Goal: Task Accomplishment & Management: Use online tool/utility

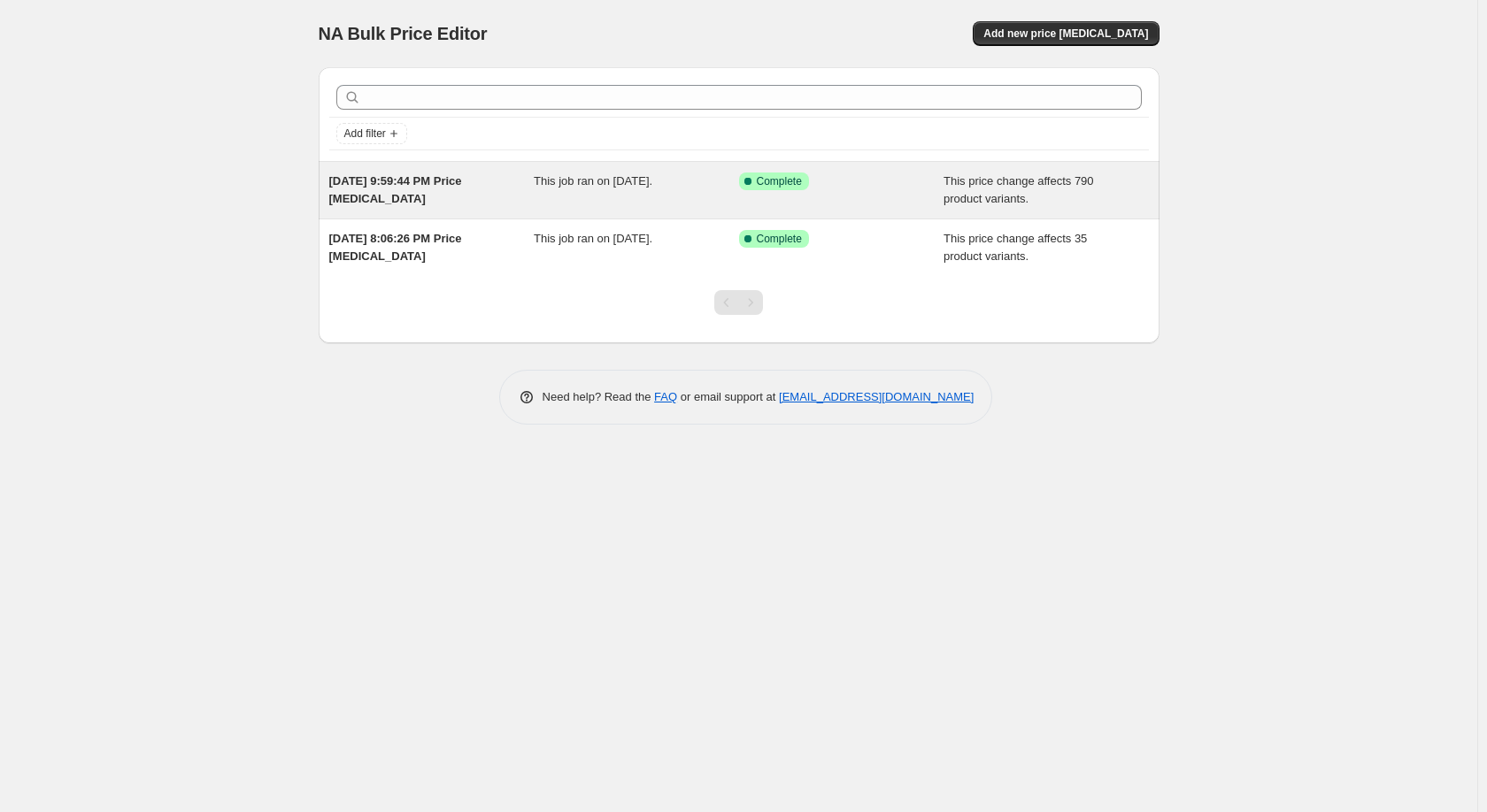
click at [406, 177] on span "[DATE] 9:59:44 PM Price [MEDICAL_DATA]" at bounding box center [395, 189] width 132 height 31
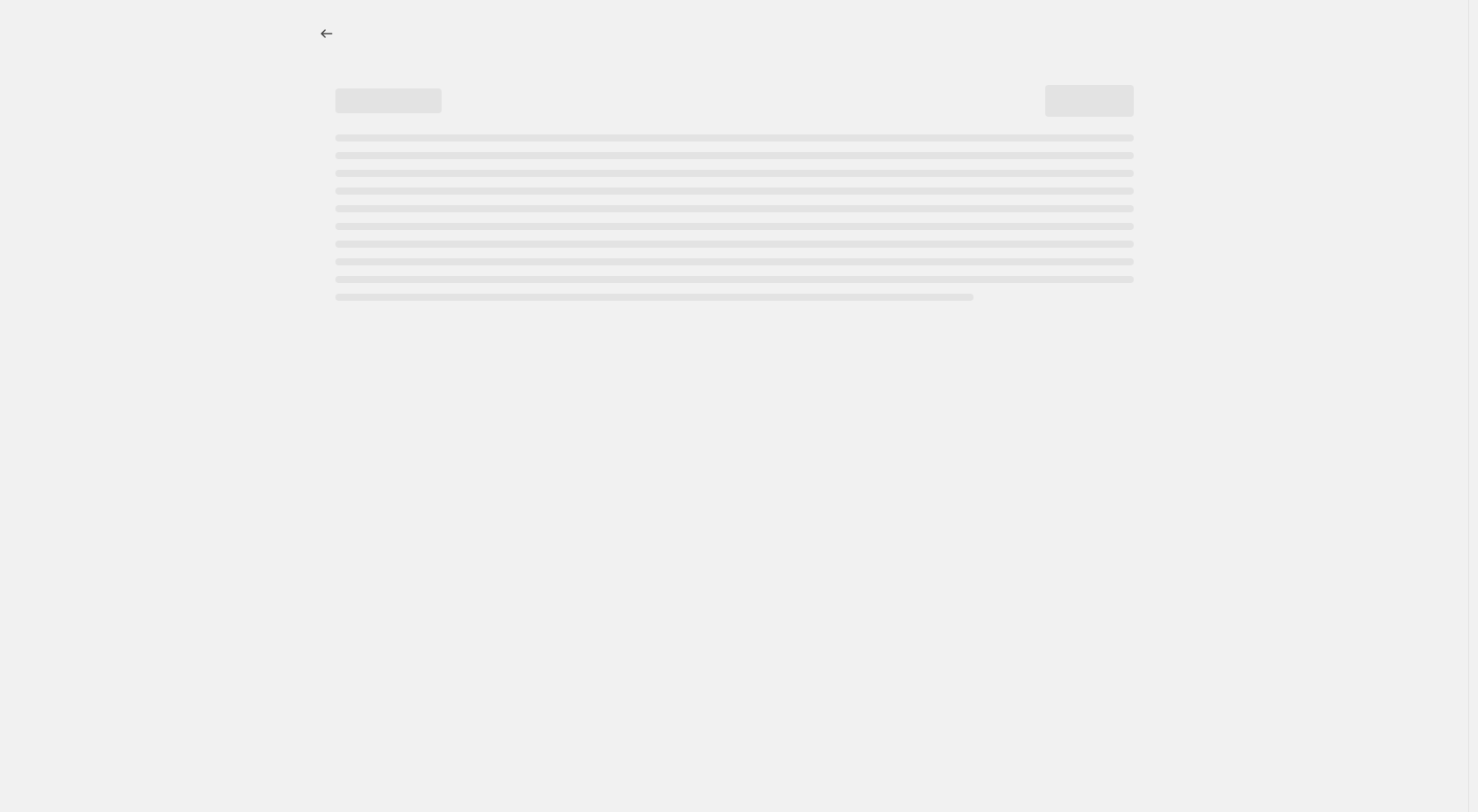
select select "margin"
select select "remove"
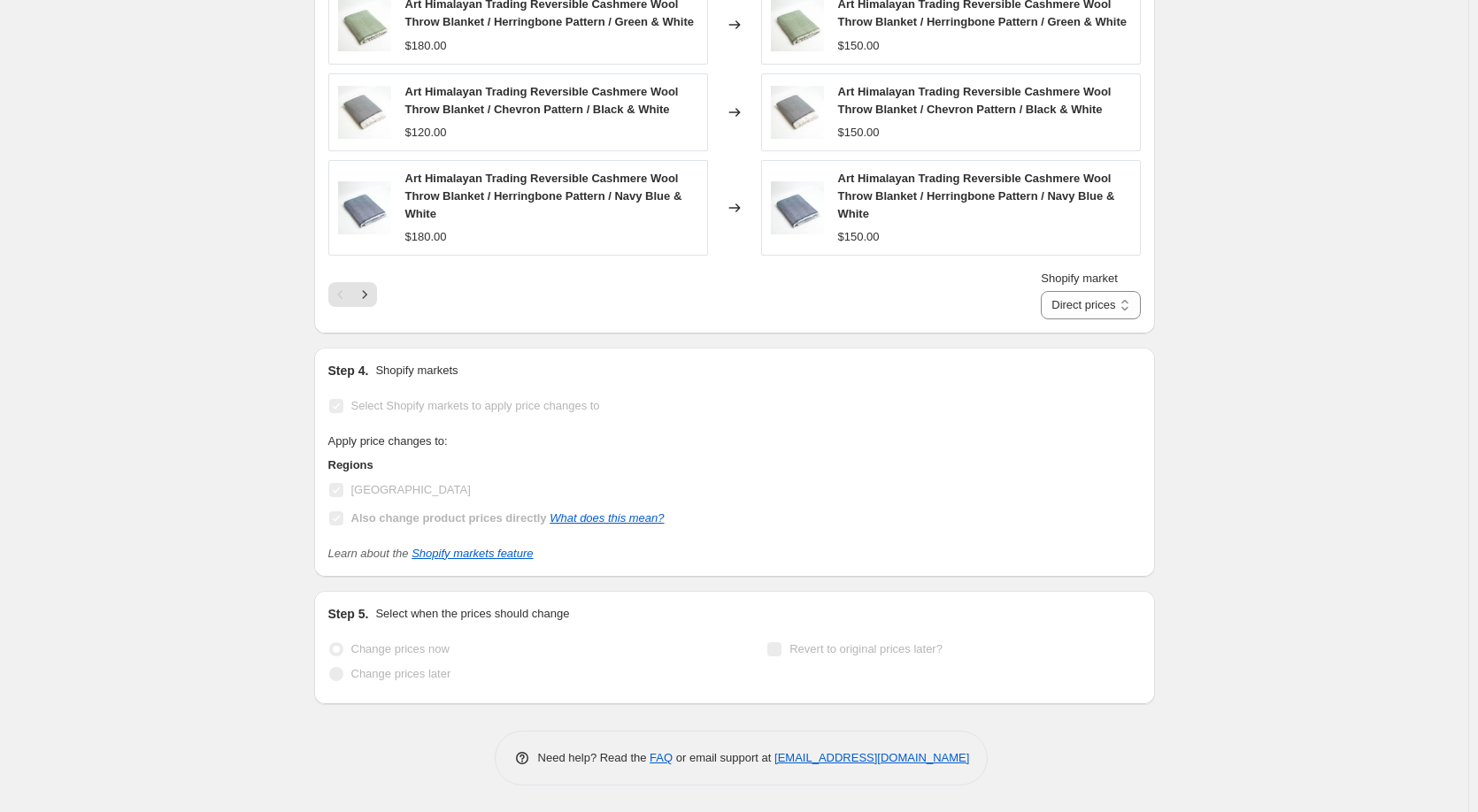
scroll to position [1459, 0]
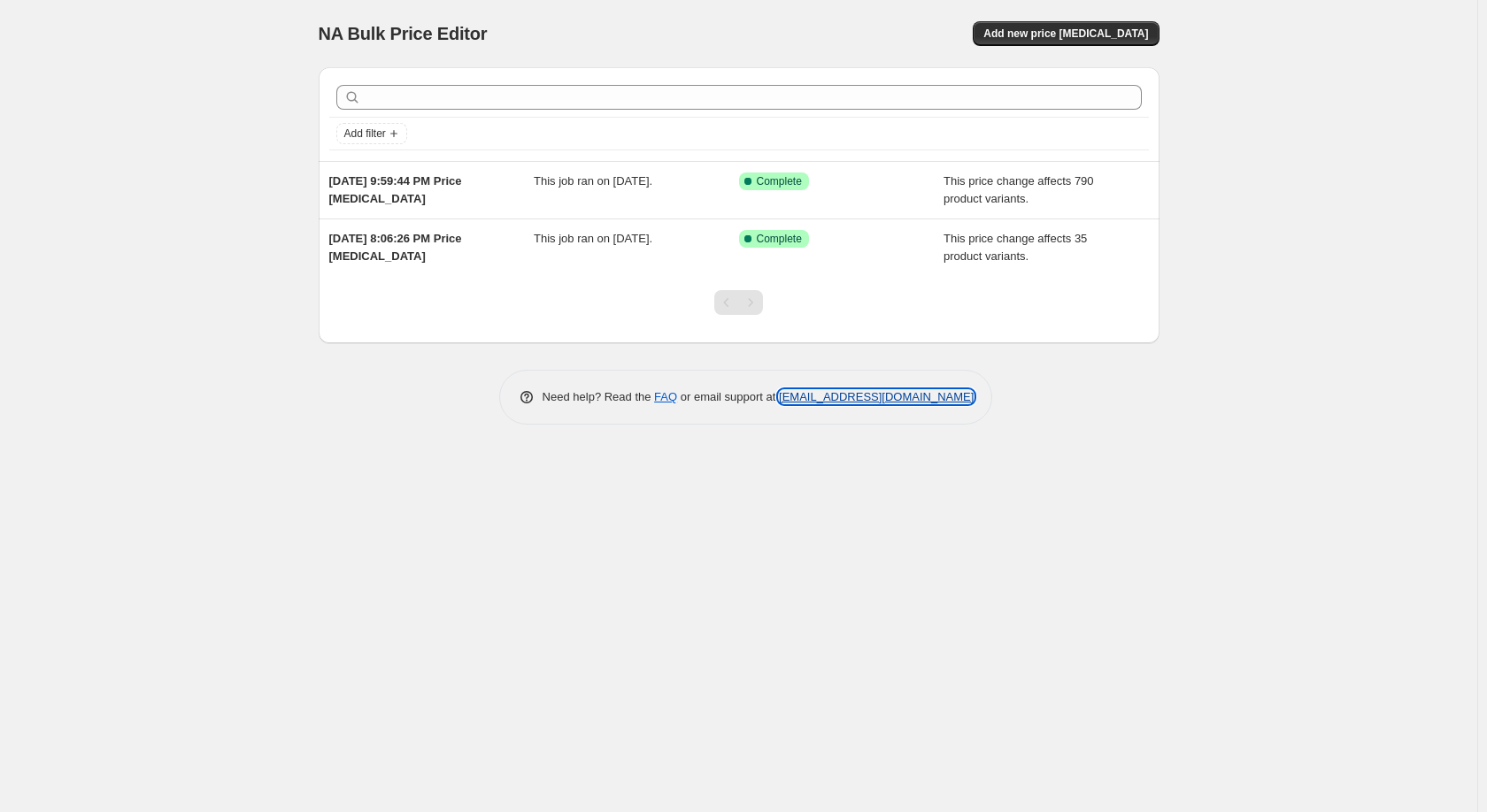
click at [851, 394] on link "[EMAIL_ADDRESS][DOMAIN_NAME]" at bounding box center [876, 397] width 195 height 13
drag, startPoint x: 977, startPoint y: 398, endPoint x: 779, endPoint y: 410, distance: 198.4
click at [779, 410] on div "Need help? Read the FAQ or email support at [EMAIL_ADDRESS][DOMAIN_NAME]" at bounding box center [746, 397] width 493 height 55
copy link "[EMAIL_ADDRESS][DOMAIN_NAME]"
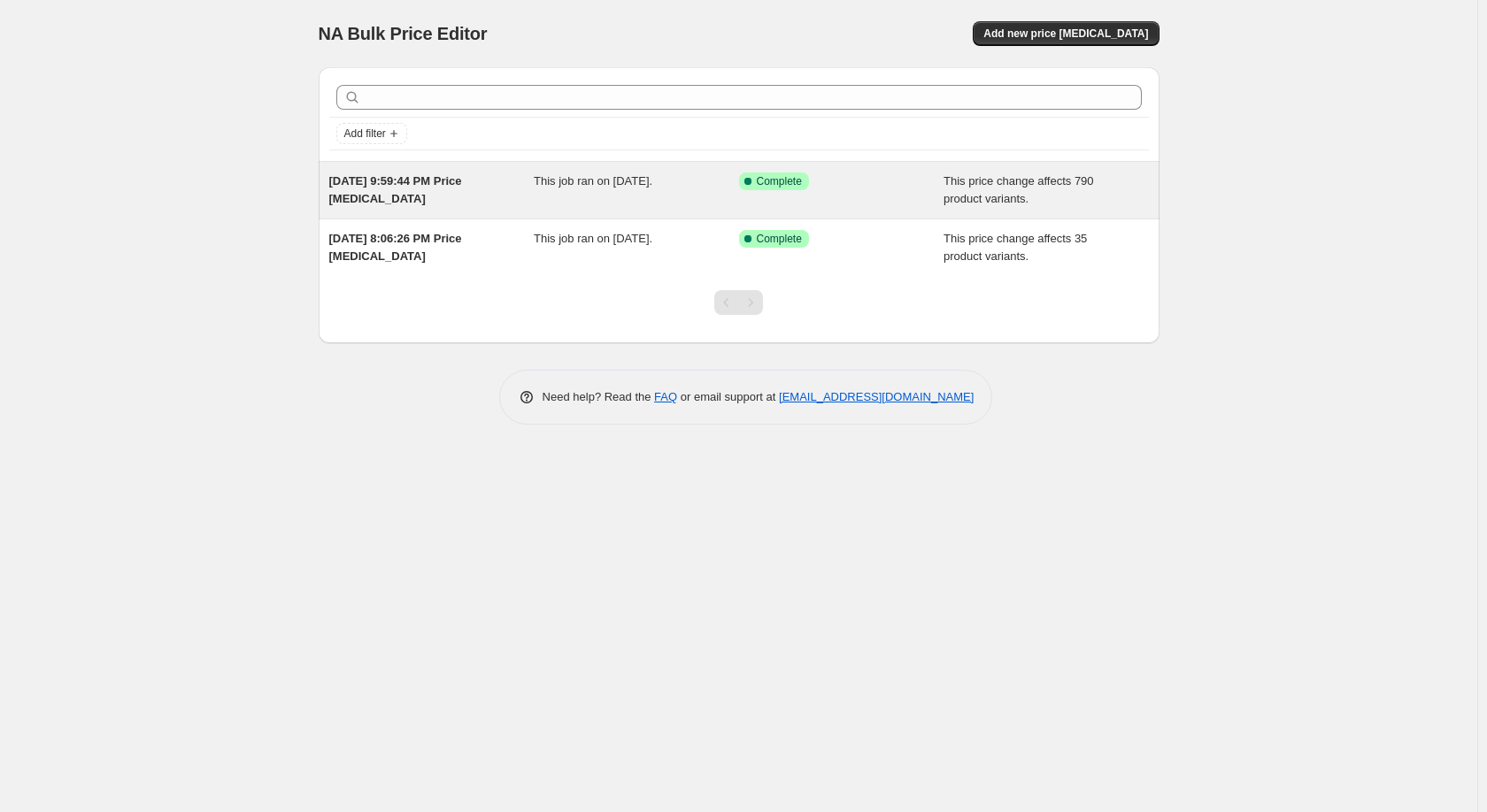
click at [441, 178] on span "[DATE] 9:59:44 PM Price [MEDICAL_DATA]" at bounding box center [395, 189] width 132 height 31
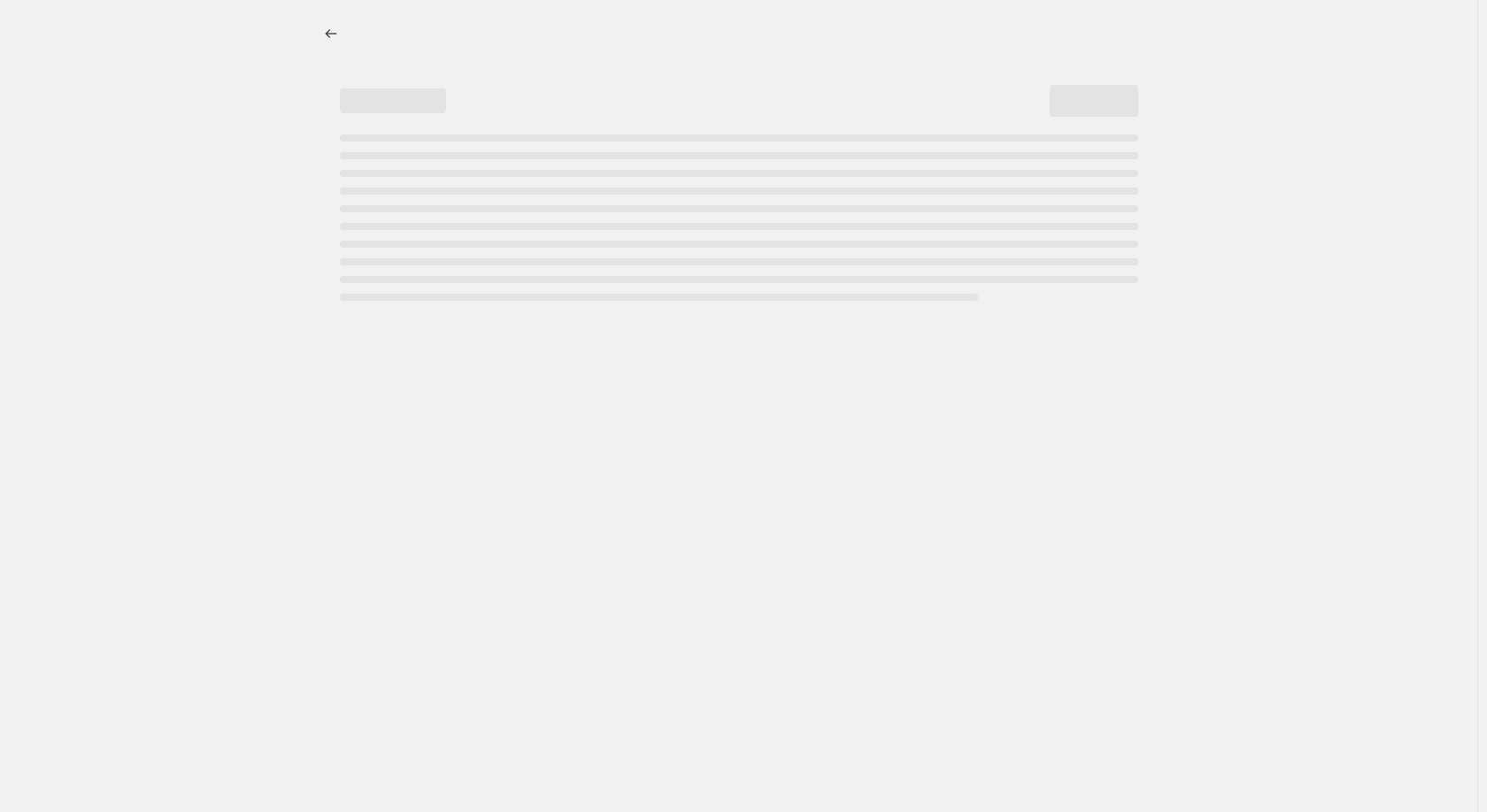
select select "margin"
select select "remove"
